Goal: Communication & Community: Participate in discussion

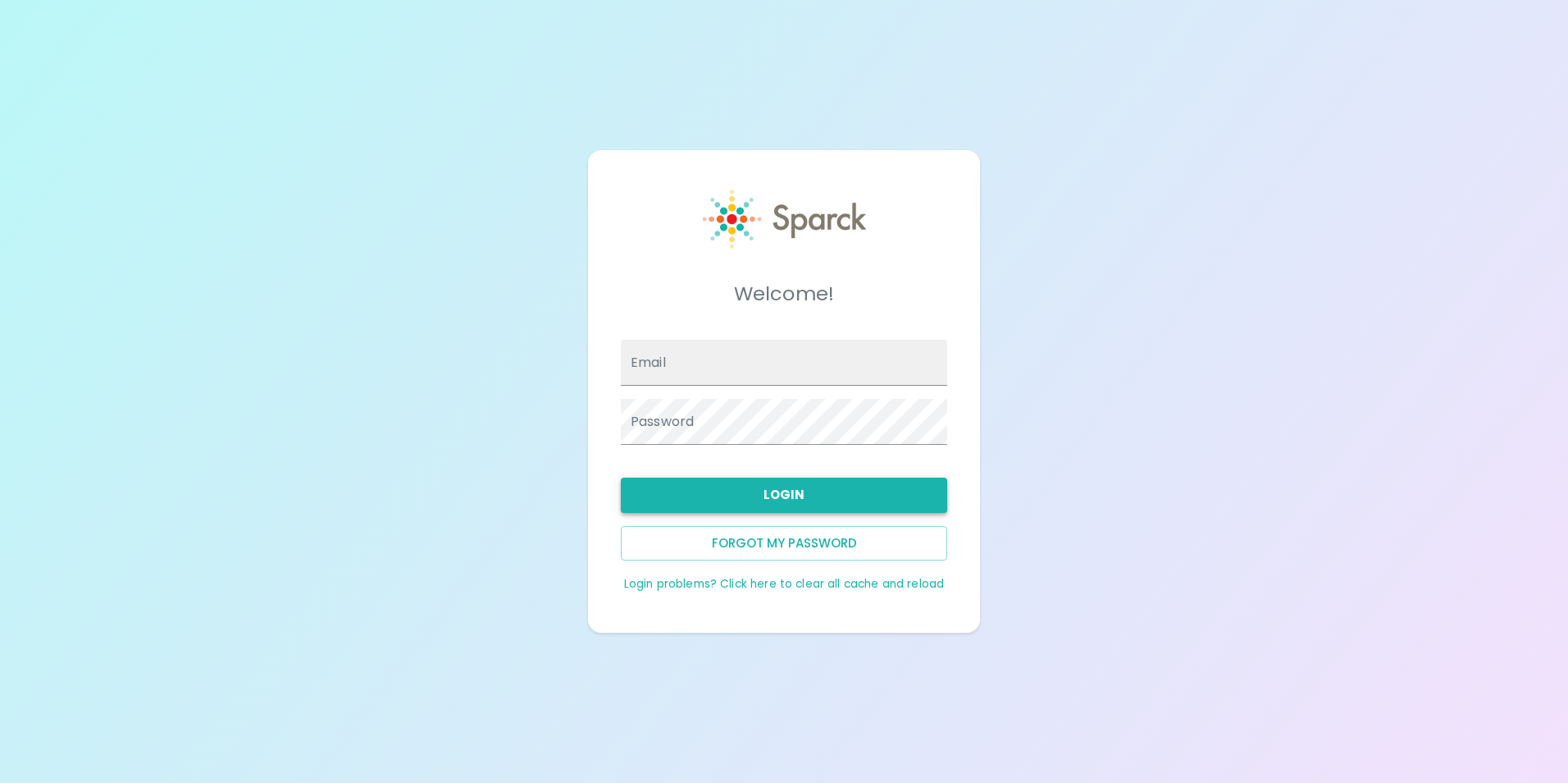
type input "[EMAIL_ADDRESS][DOMAIN_NAME]"
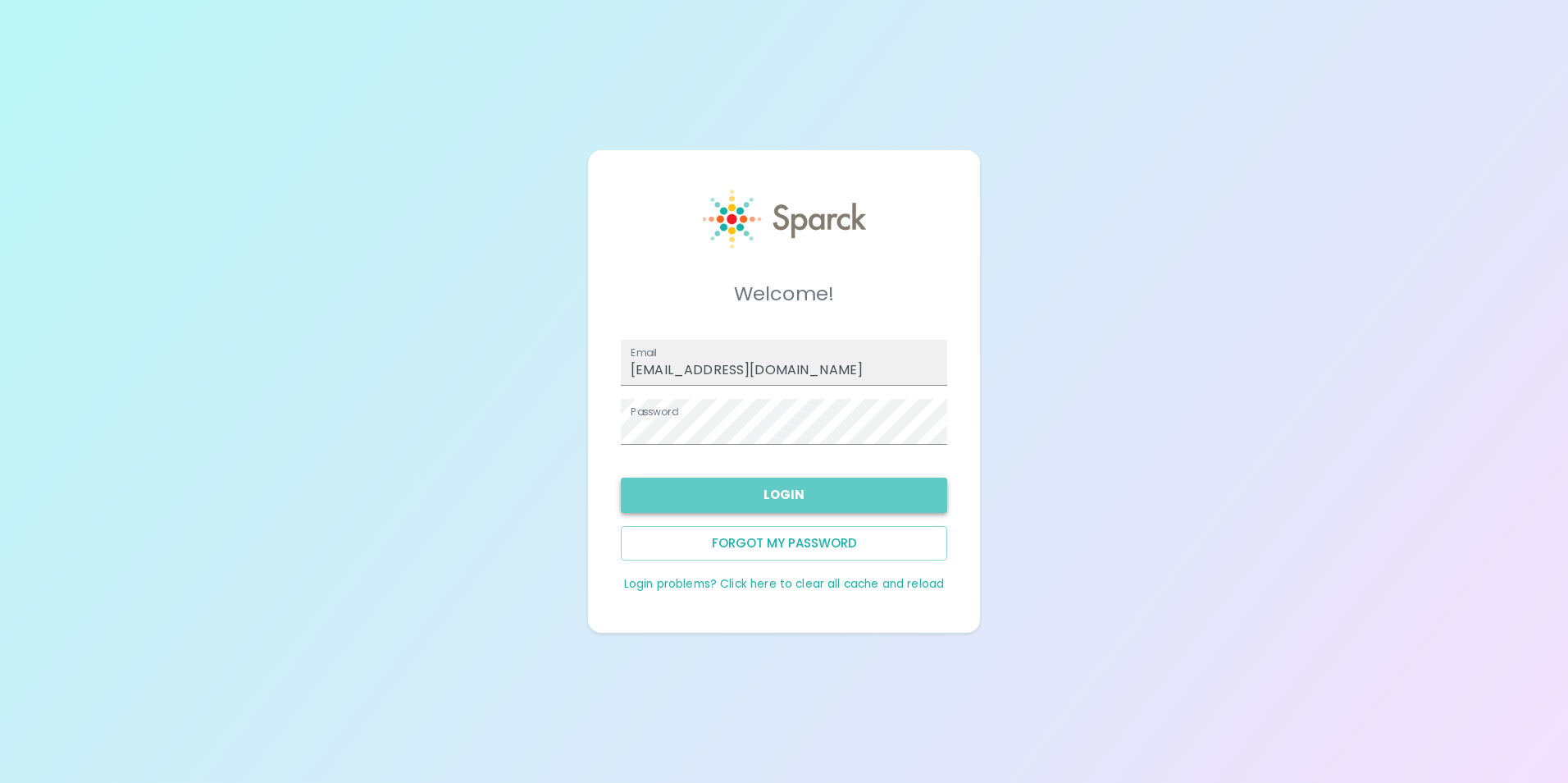
click at [854, 488] on button "Login" at bounding box center [784, 495] width 326 height 35
click at [813, 499] on button "Login" at bounding box center [784, 495] width 326 height 35
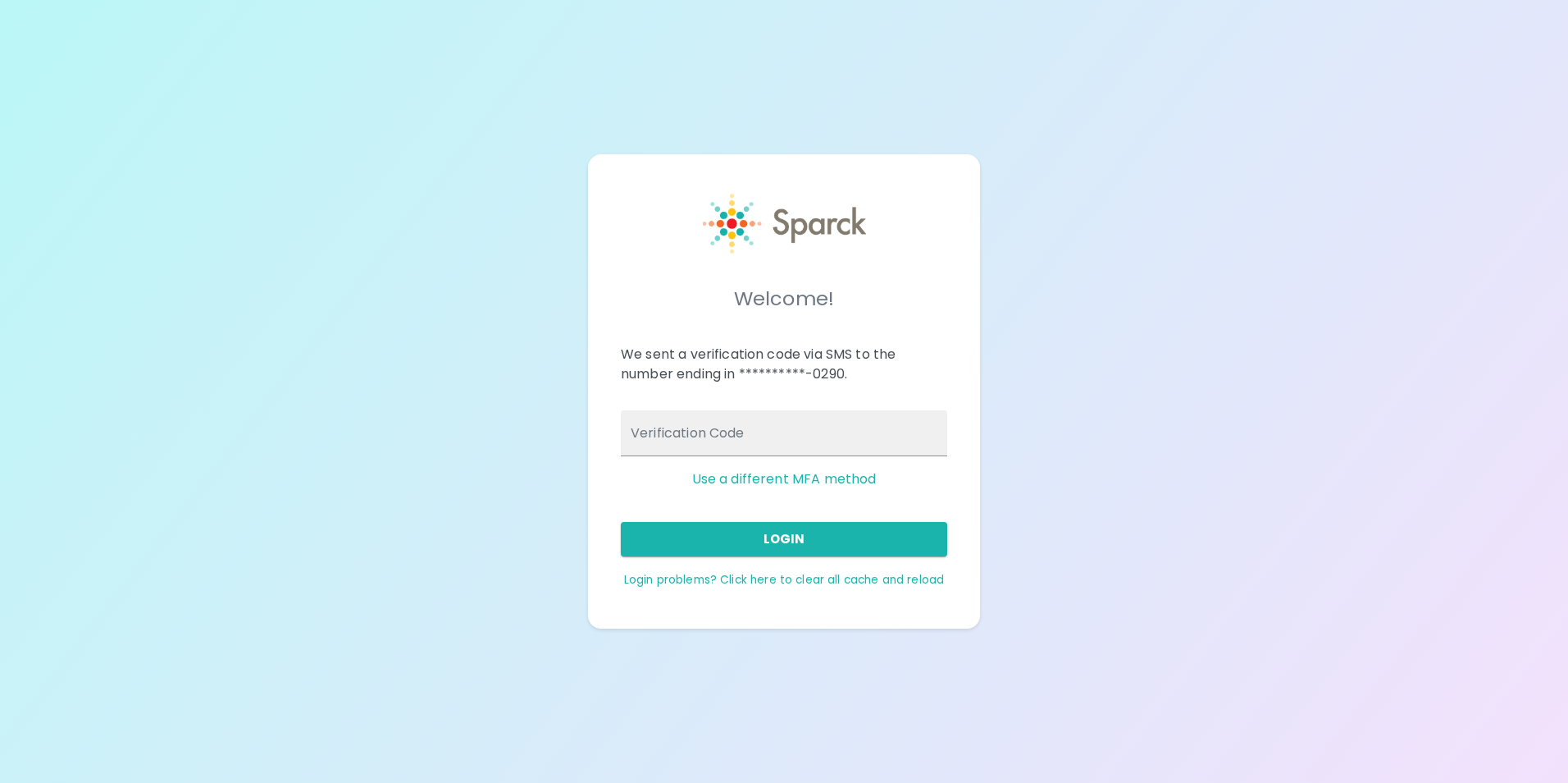
click at [863, 395] on div "**********" at bounding box center [777, 364] width 340 height 65
click at [857, 444] on input "Verification Code" at bounding box center [784, 433] width 326 height 46
type input "574045"
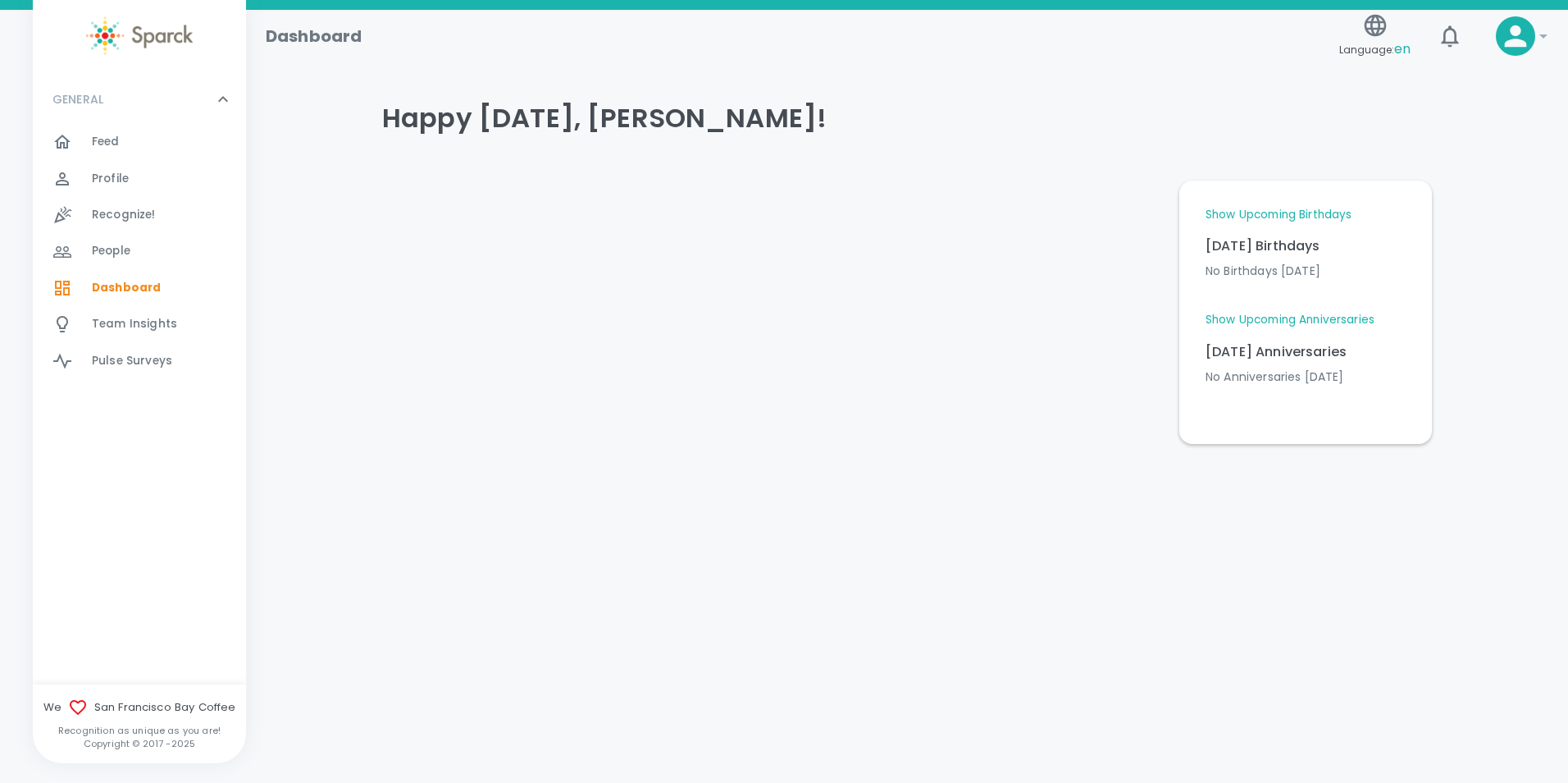
click at [128, 152] on div "Feed 0" at bounding box center [169, 142] width 154 height 23
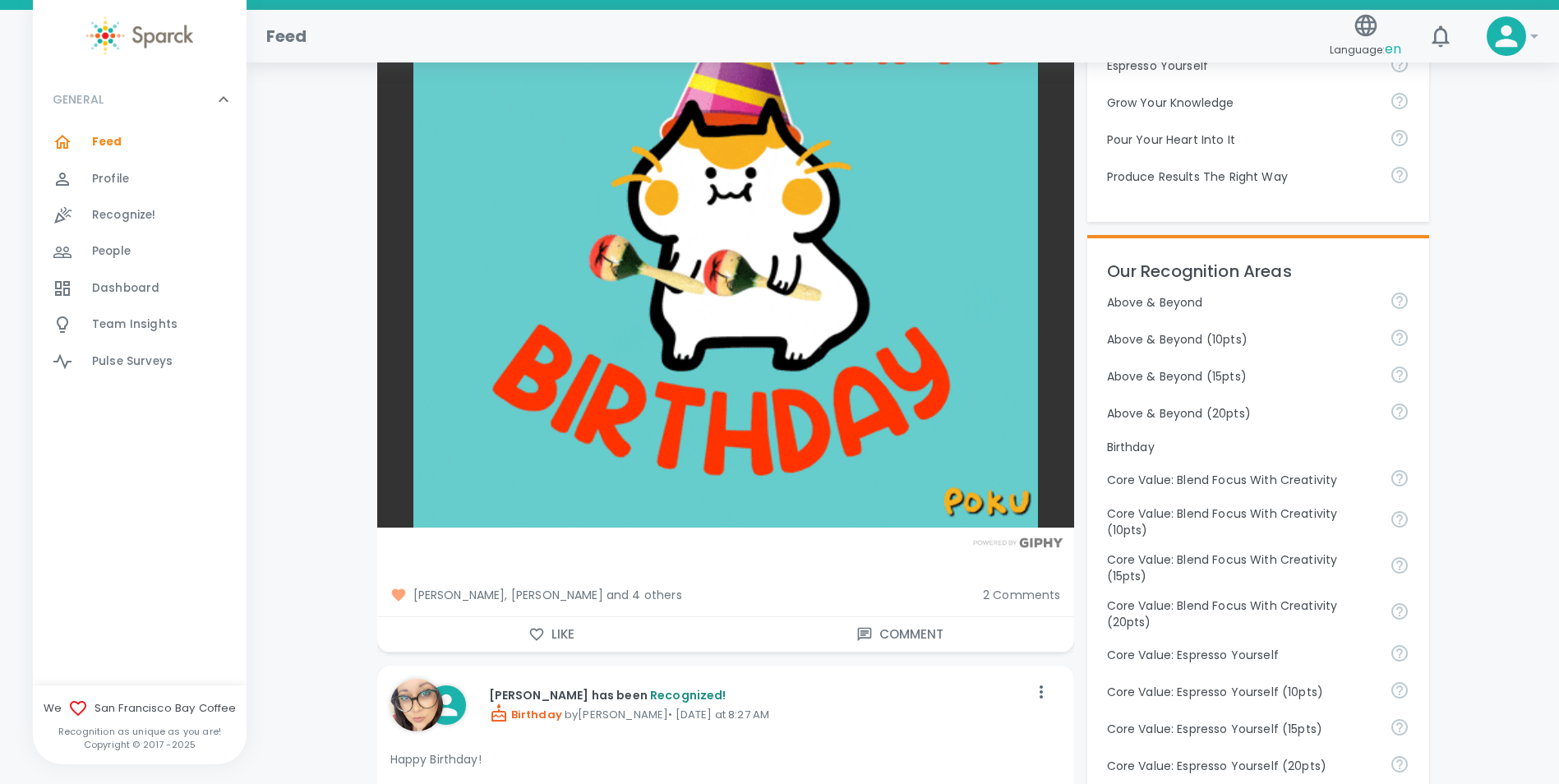
scroll to position [575, 0]
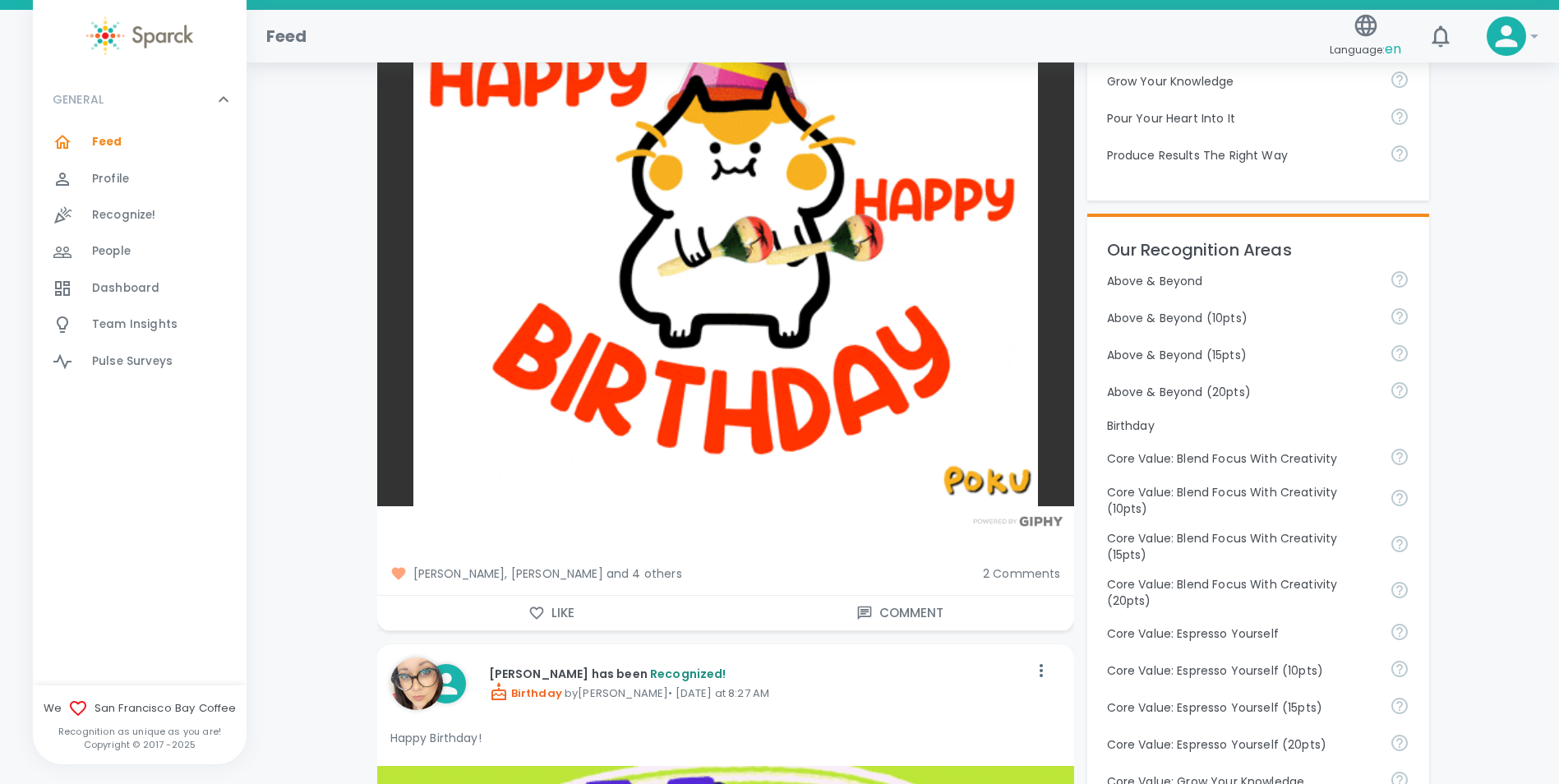
click at [1013, 552] on div "2 Comments" at bounding box center [1015, 567] width 92 height 30
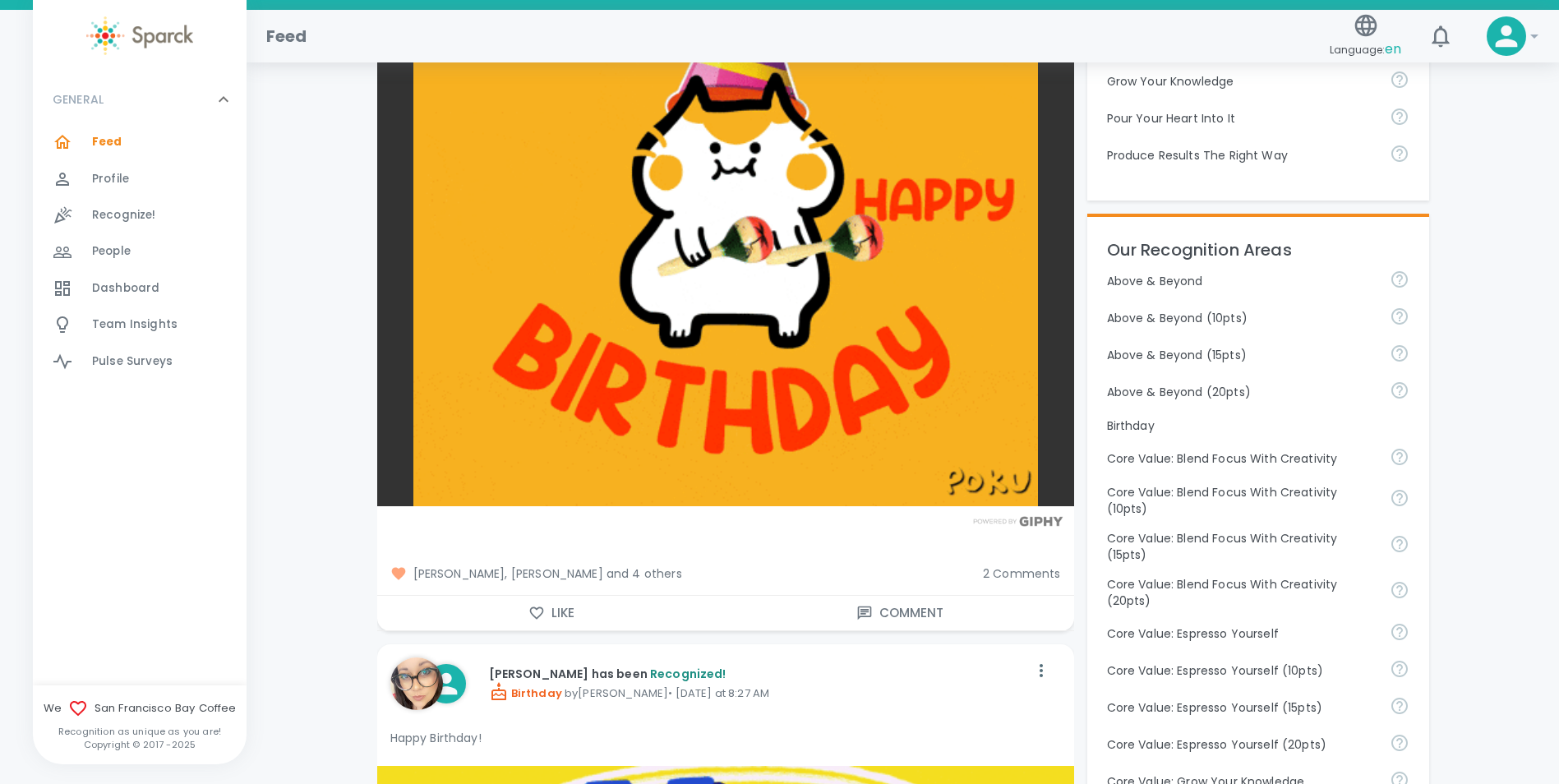
click at [1018, 565] on span "2 Comments" at bounding box center [1022, 573] width 78 height 17
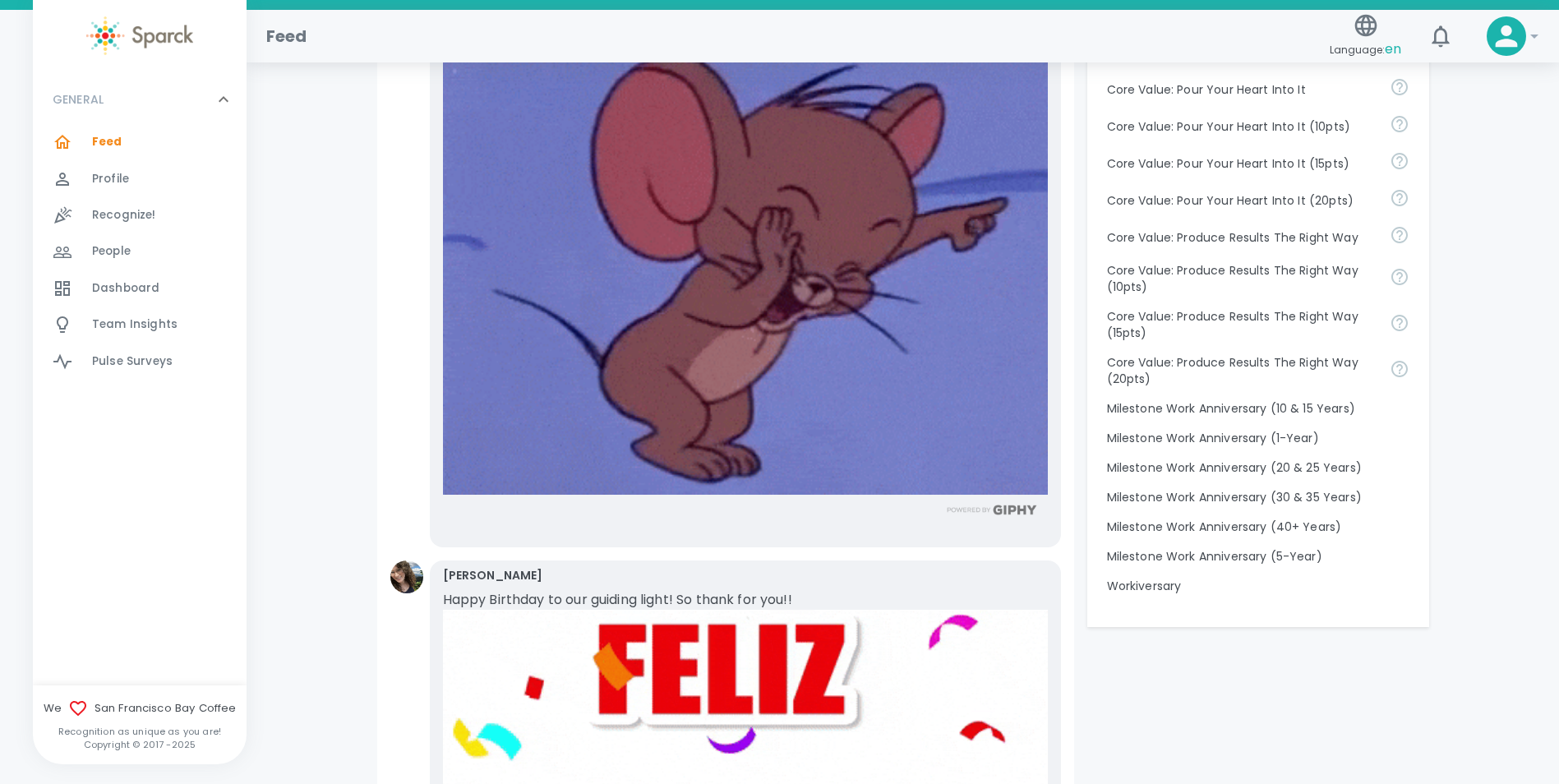
scroll to position [1479, 0]
